Goal: Task Accomplishment & Management: Complete application form

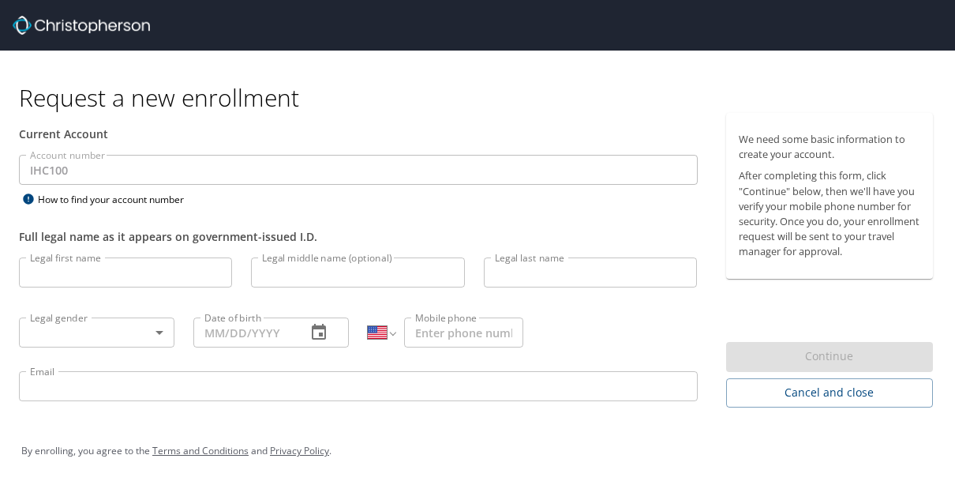
select select "US"
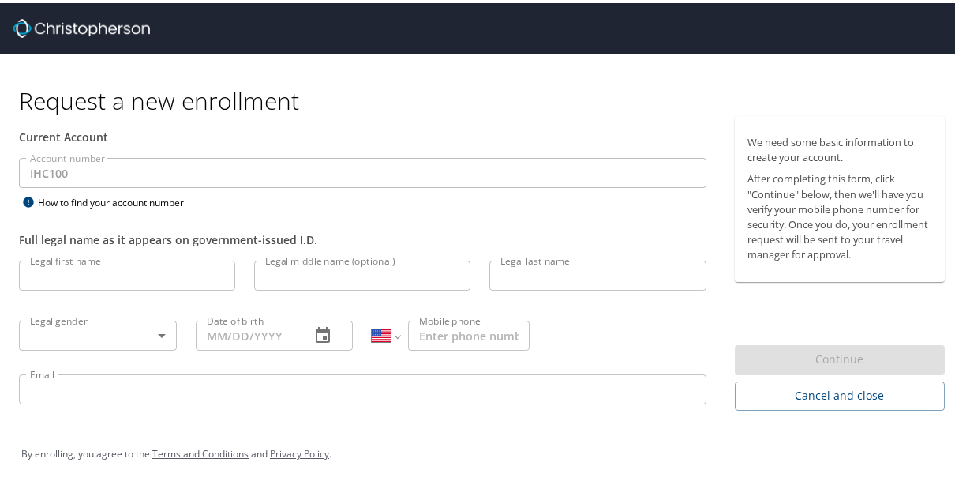
click at [99, 276] on input "Legal first name" at bounding box center [127, 272] width 216 height 30
type input "[PERSON_NAME]"
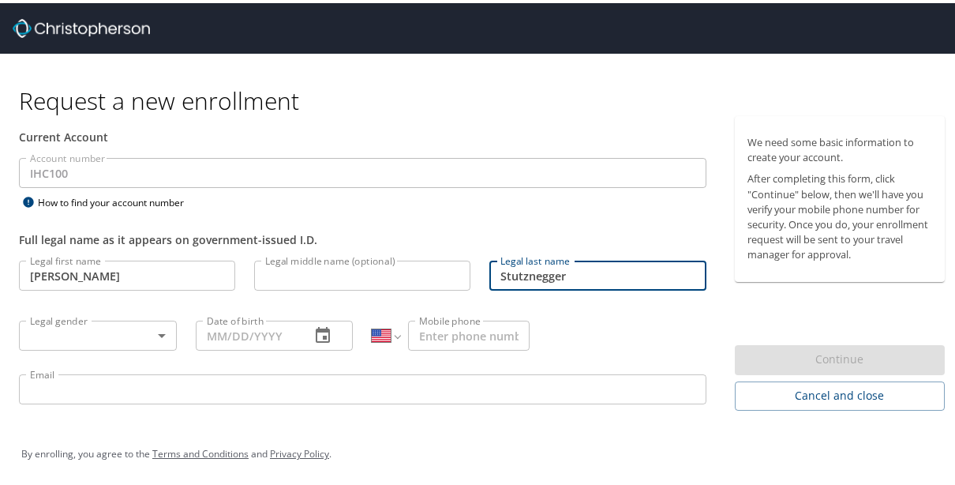
type input "Stutznegger"
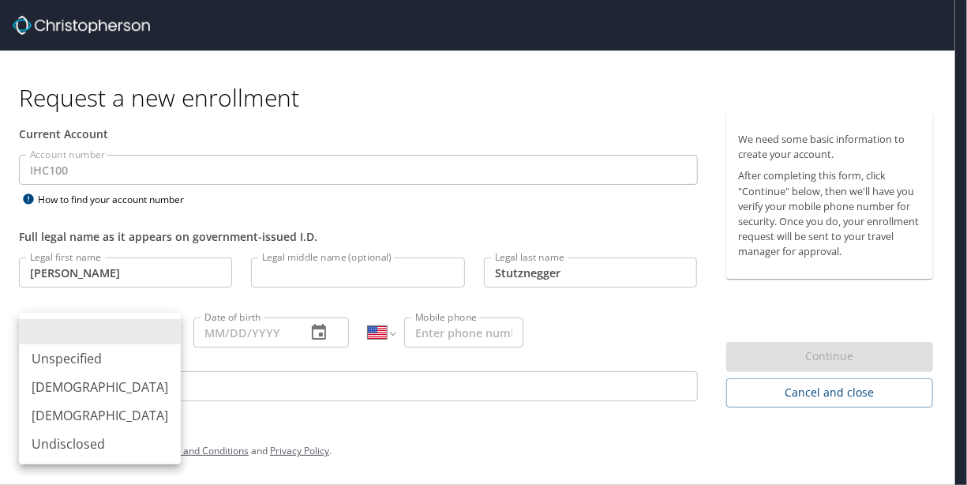
click at [107, 326] on body "Request a new enrollment Current Account Account number IHC100 Account number H…" at bounding box center [483, 242] width 967 height 485
click at [102, 385] on li "[DEMOGRAPHIC_DATA]" at bounding box center [100, 386] width 162 height 28
type input "[DEMOGRAPHIC_DATA]"
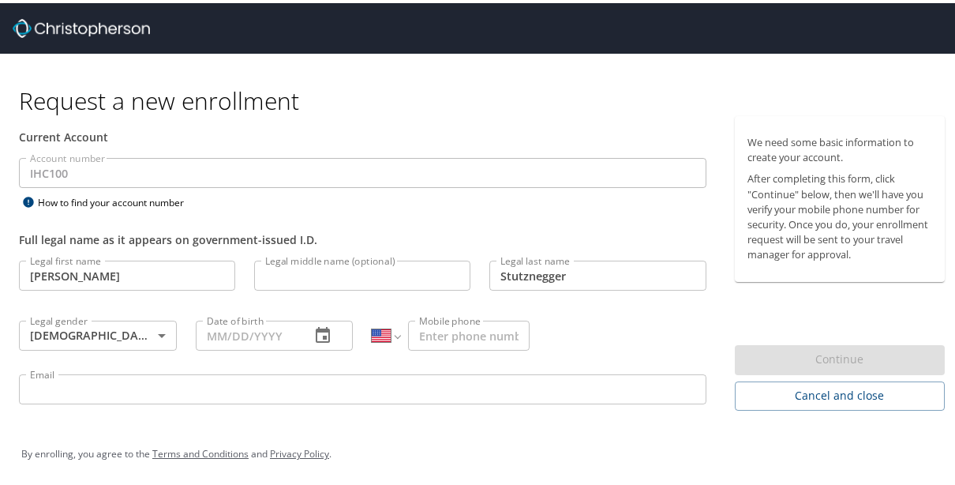
click at [294, 328] on div "Date of birth" at bounding box center [275, 332] width 158 height 30
type input "[DATE]"
click at [461, 335] on input "Mobile phone" at bounding box center [469, 332] width 122 height 30
type input "[PHONE_NUMBER]"
click at [392, 379] on input "Email" at bounding box center [362, 386] width 687 height 30
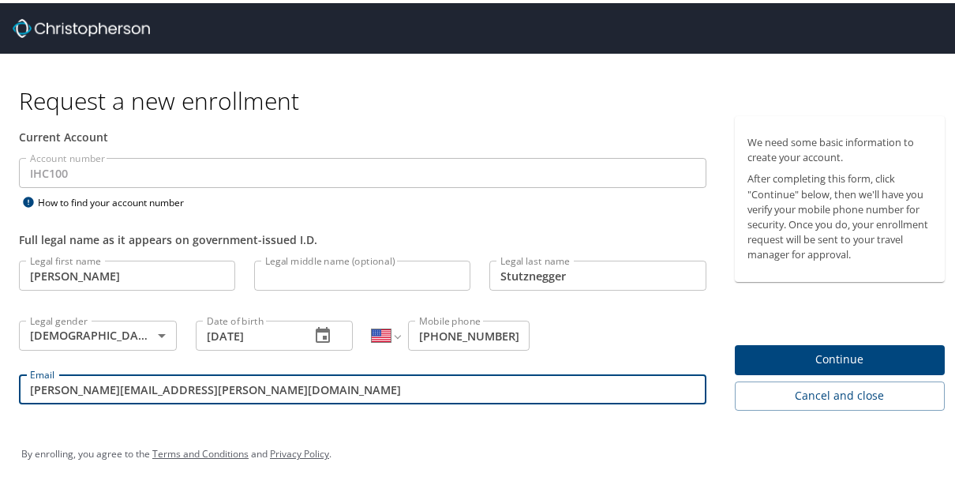
type input "[PERSON_NAME][EMAIL_ADDRESS][PERSON_NAME][DOMAIN_NAME]"
click at [810, 357] on span "Continue" at bounding box center [839, 356] width 185 height 20
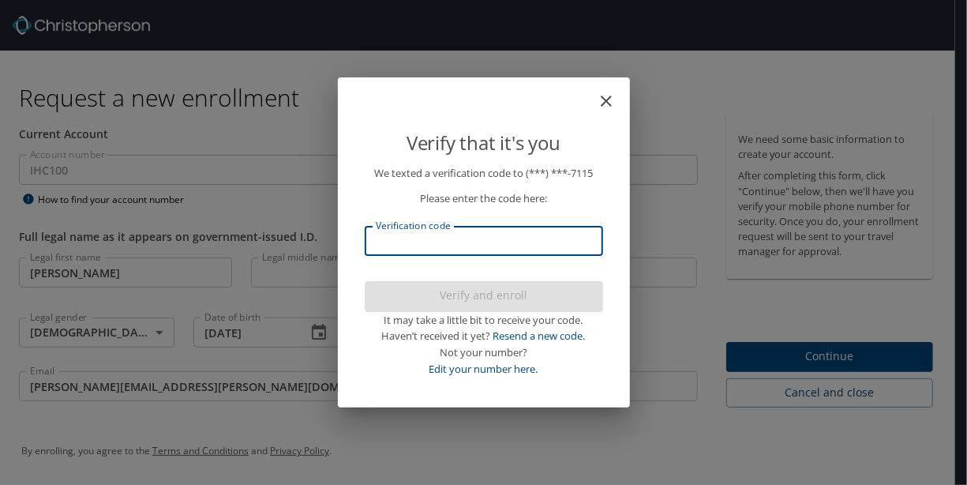
click at [451, 240] on input "Verification code" at bounding box center [484, 241] width 238 height 30
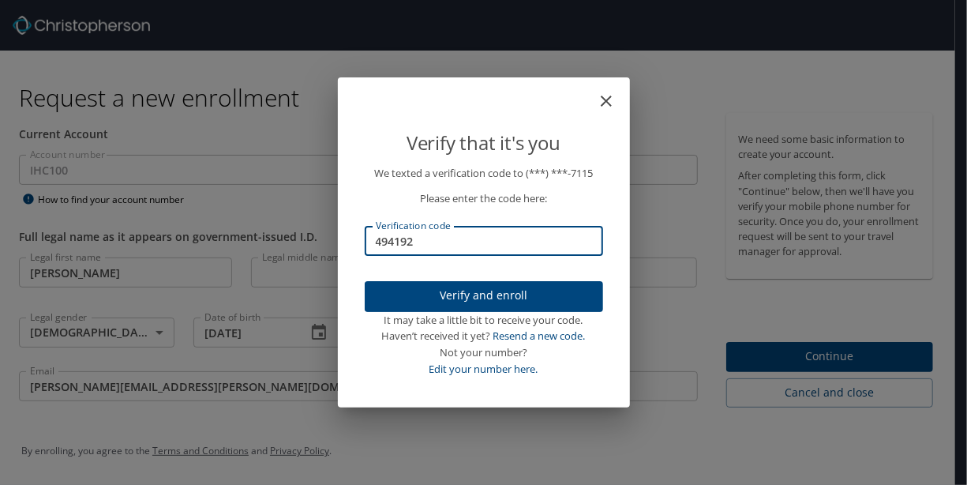
type input "494192"
click at [482, 294] on span "Verify and enroll" at bounding box center [483, 296] width 213 height 20
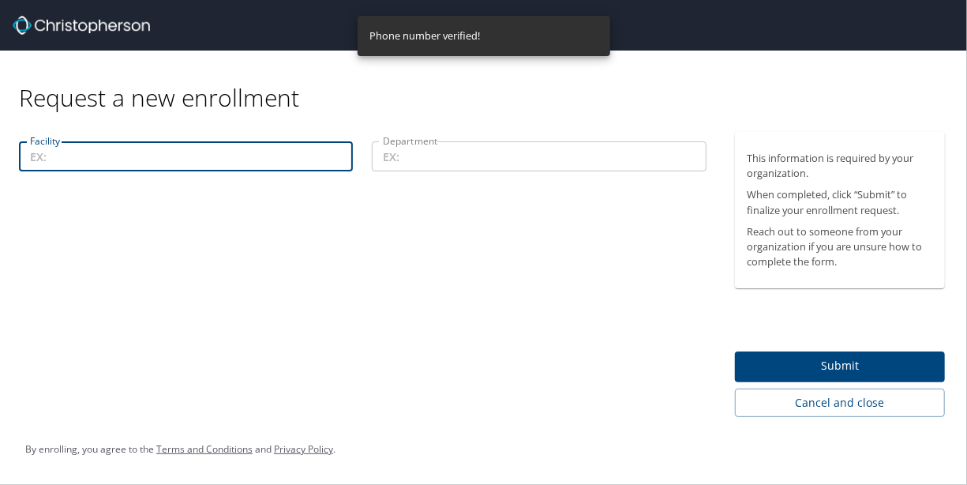
click at [215, 157] on input "Facility" at bounding box center [186, 156] width 334 height 30
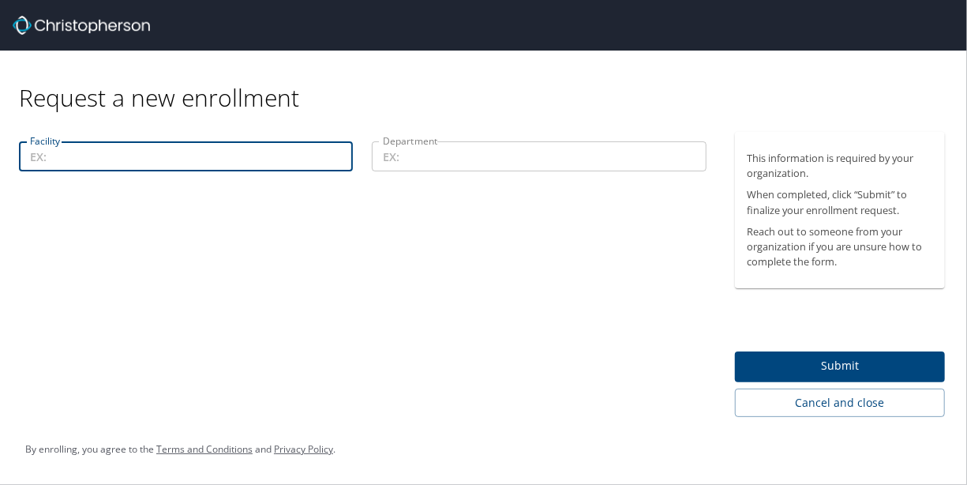
click at [166, 159] on input "Facility" at bounding box center [186, 156] width 334 height 30
type input "[US_STATE][GEOGRAPHIC_DATA]"
click at [467, 158] on input "Department" at bounding box center [539, 156] width 334 height 30
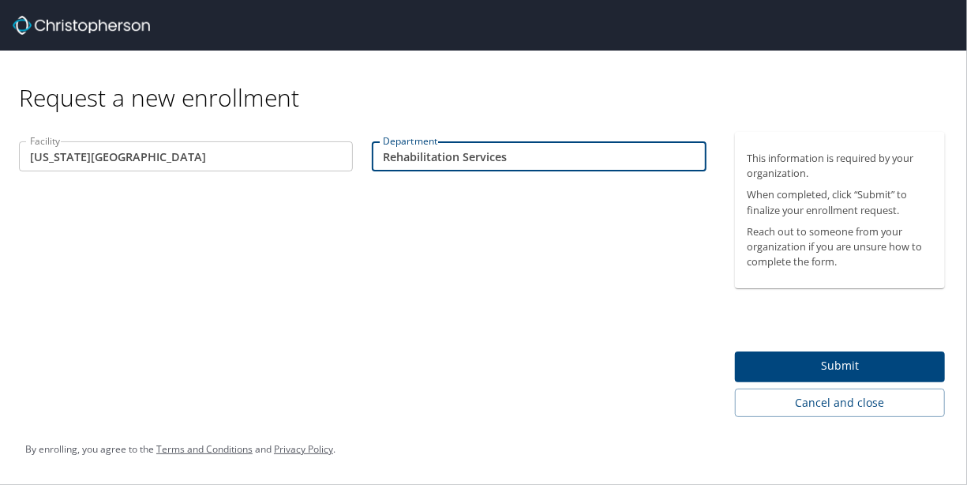
type input "Rehabilitation Services"
click at [846, 366] on span "Submit" at bounding box center [839, 366] width 185 height 20
